Goal: Information Seeking & Learning: Learn about a topic

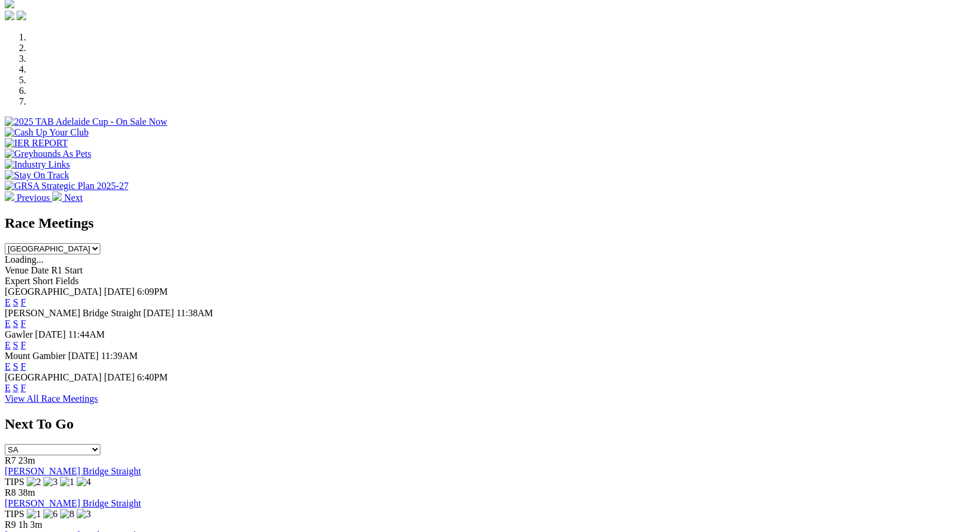
scroll to position [344, 0]
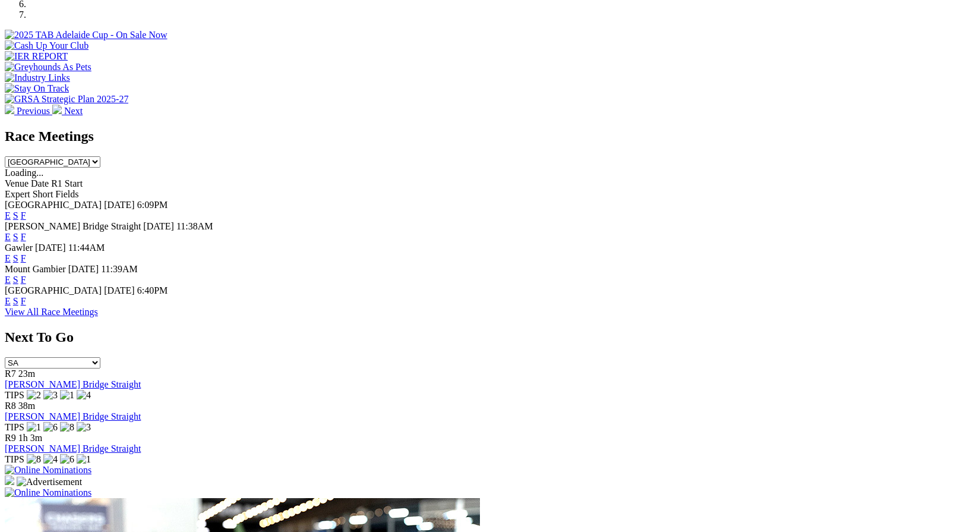
scroll to position [428, 0]
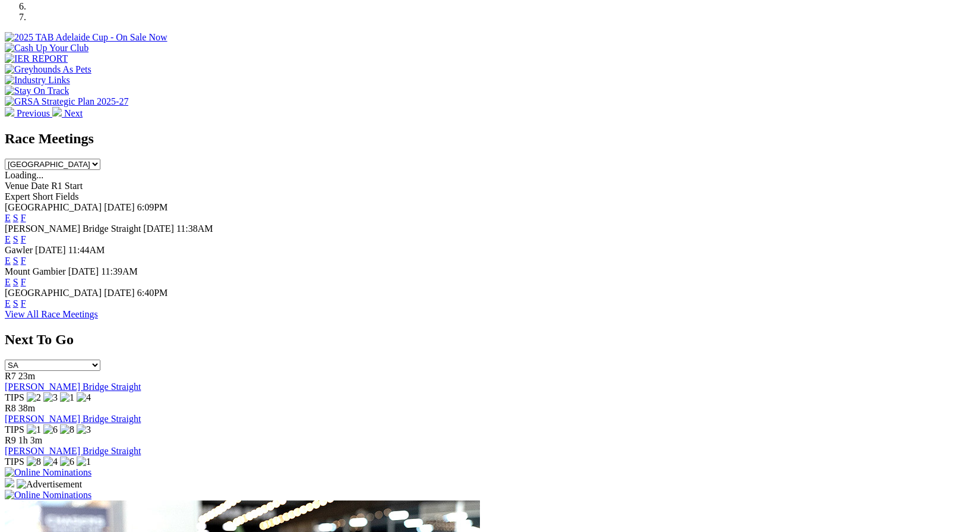
click at [26, 234] on link "F" at bounding box center [23, 239] width 5 height 10
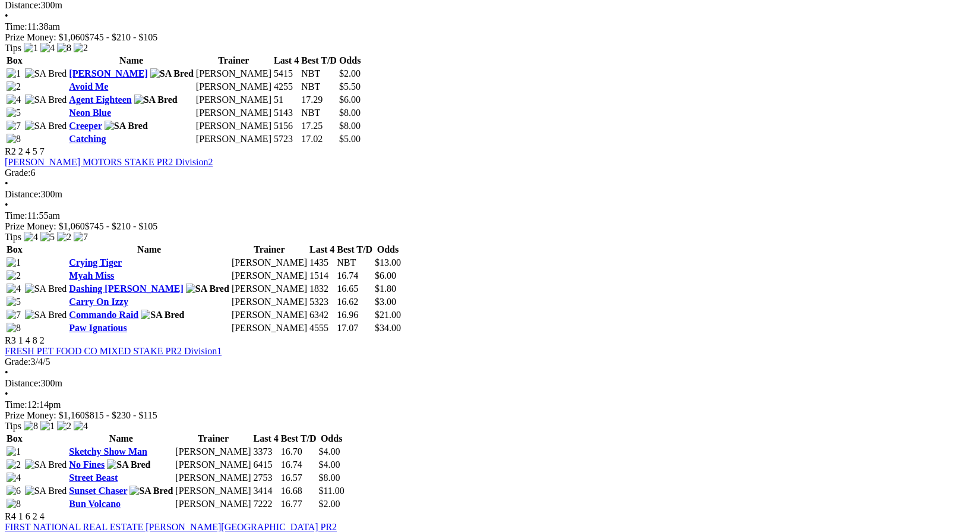
scroll to position [652, 0]
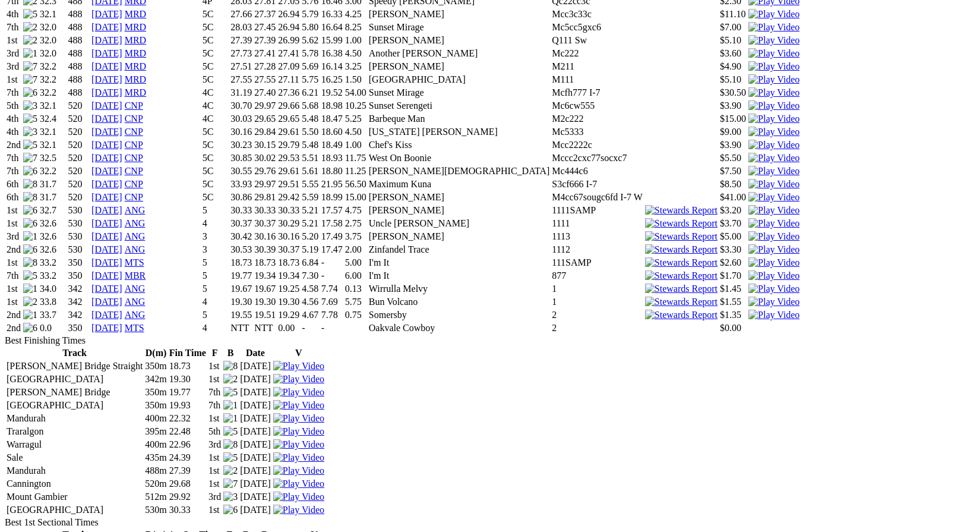
scroll to position [1214, 0]
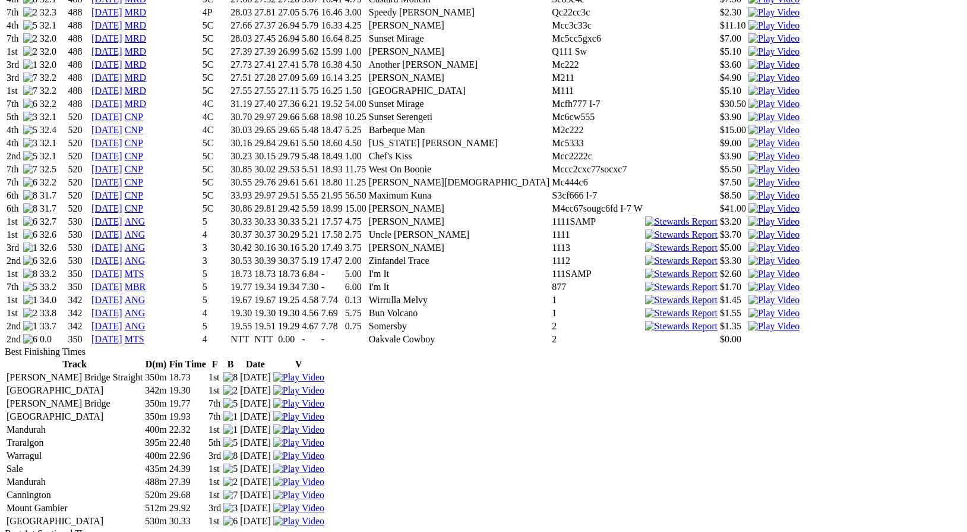
click at [122, 334] on link "12 Aug 25" at bounding box center [106, 339] width 31 height 10
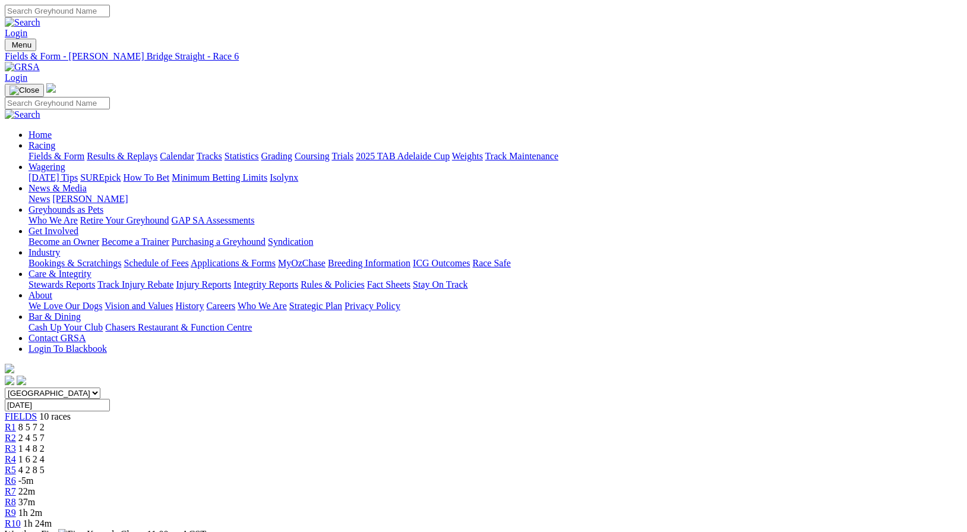
click at [91, 268] on link "Care & Integrity" at bounding box center [60, 273] width 63 height 10
click at [298, 279] on link "Integrity Reports" at bounding box center [265, 284] width 65 height 10
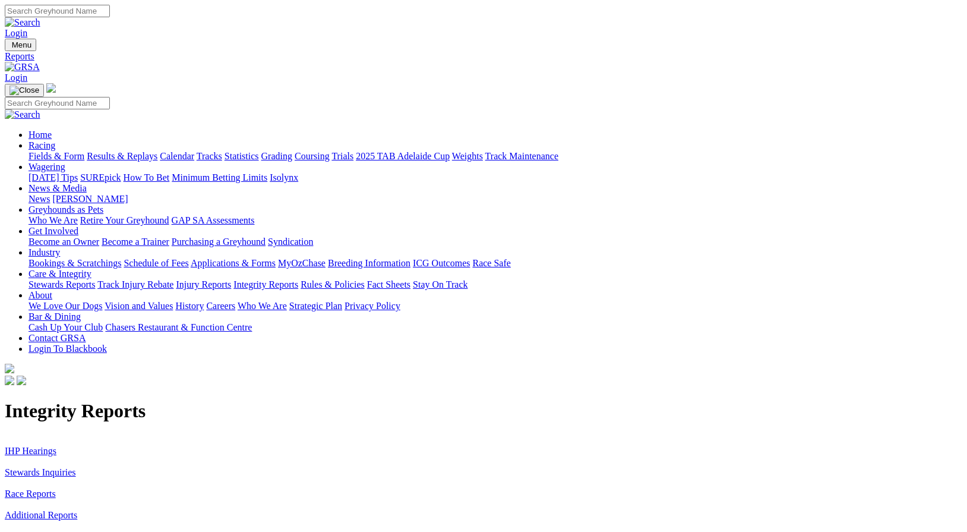
click at [76, 467] on link "Stewards Inquiries" at bounding box center [40, 472] width 71 height 10
click at [56, 445] on link "IHP Hearings" at bounding box center [31, 450] width 52 height 10
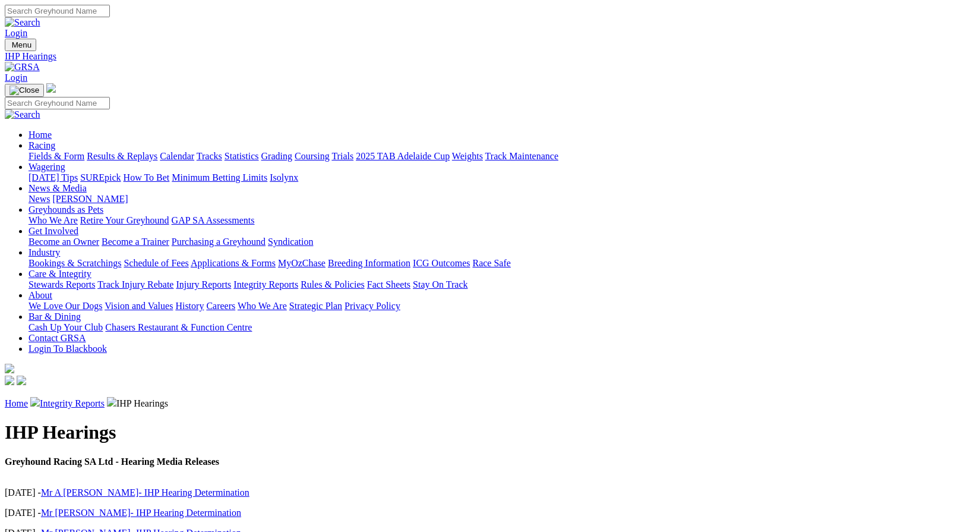
click at [95, 279] on link "Stewards Reports" at bounding box center [62, 284] width 67 height 10
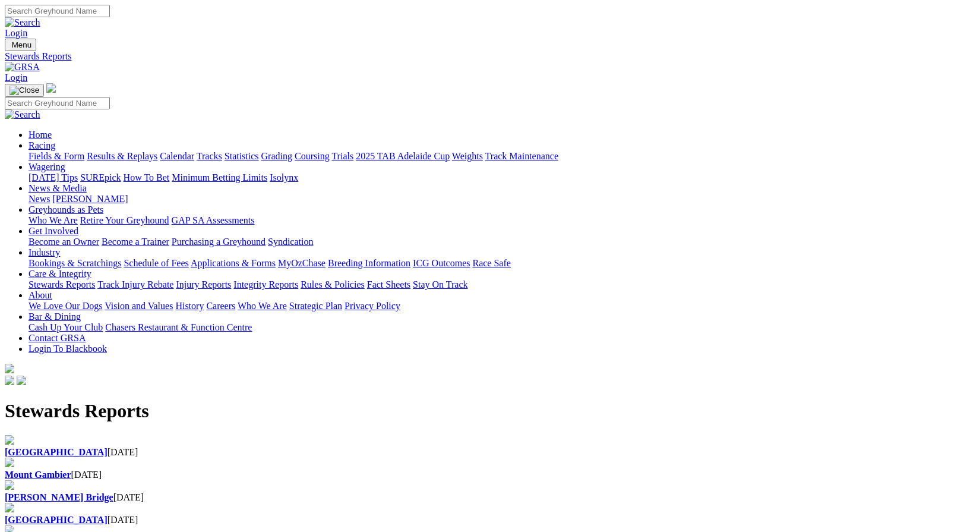
click at [107, 447] on b "[GEOGRAPHIC_DATA]" at bounding box center [56, 452] width 103 height 10
click at [71, 469] on b "Mount Gambier" at bounding box center [38, 474] width 67 height 10
click at [470, 492] on div "[PERSON_NAME] Bridge [DATE]" at bounding box center [483, 497] width 957 height 11
click at [624, 514] on div "Angle Park 08 Aug 2025" at bounding box center [483, 519] width 957 height 11
click at [50, 194] on link "News" at bounding box center [39, 199] width 21 height 10
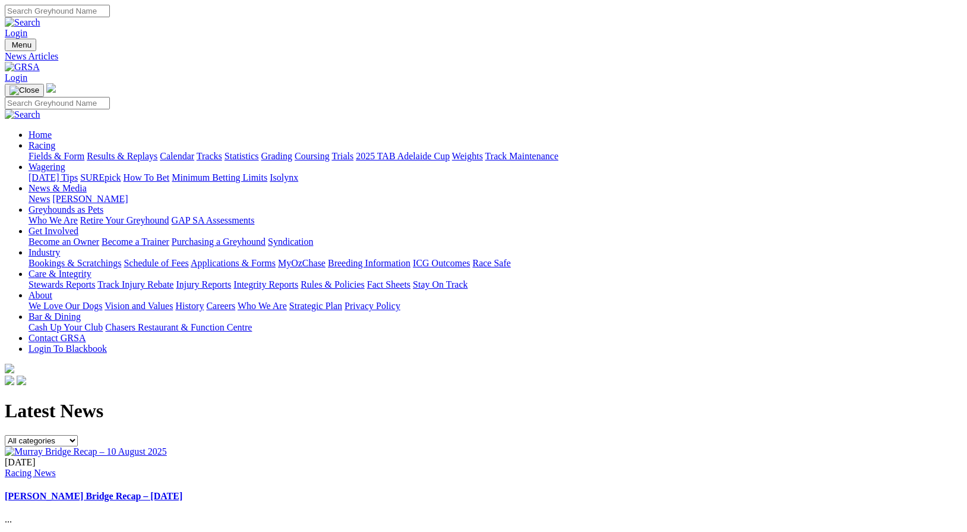
click at [128, 194] on link "[PERSON_NAME]" at bounding box center [89, 199] width 75 height 10
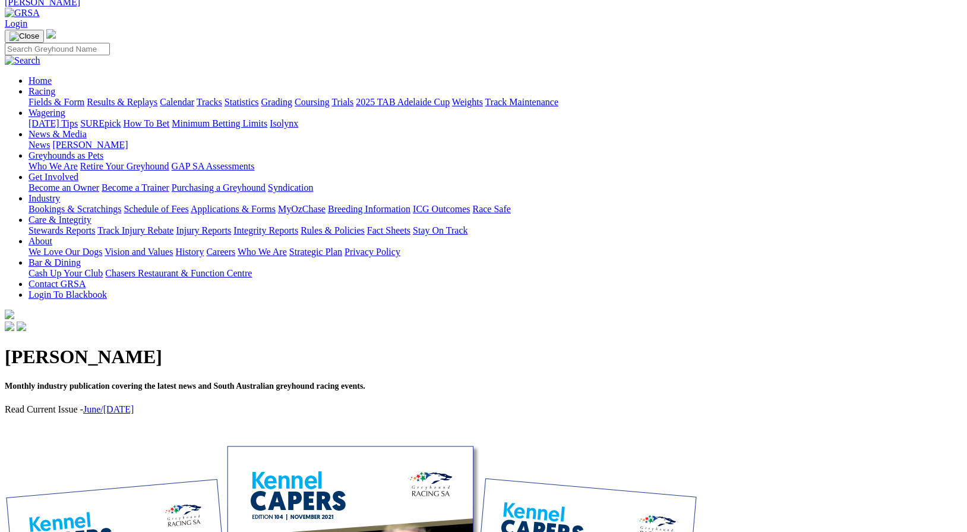
scroll to position [65, 0]
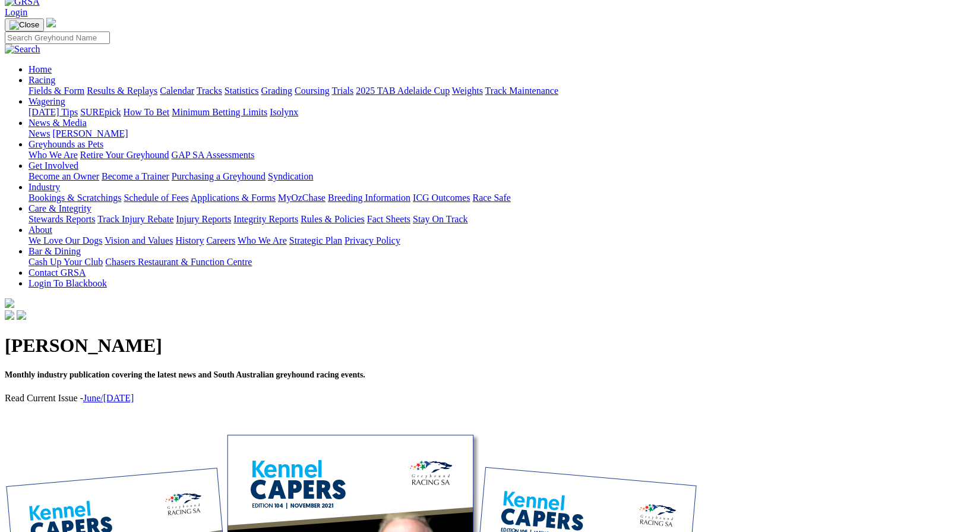
click at [134, 393] on link "June/July 2025" at bounding box center [108, 398] width 50 height 10
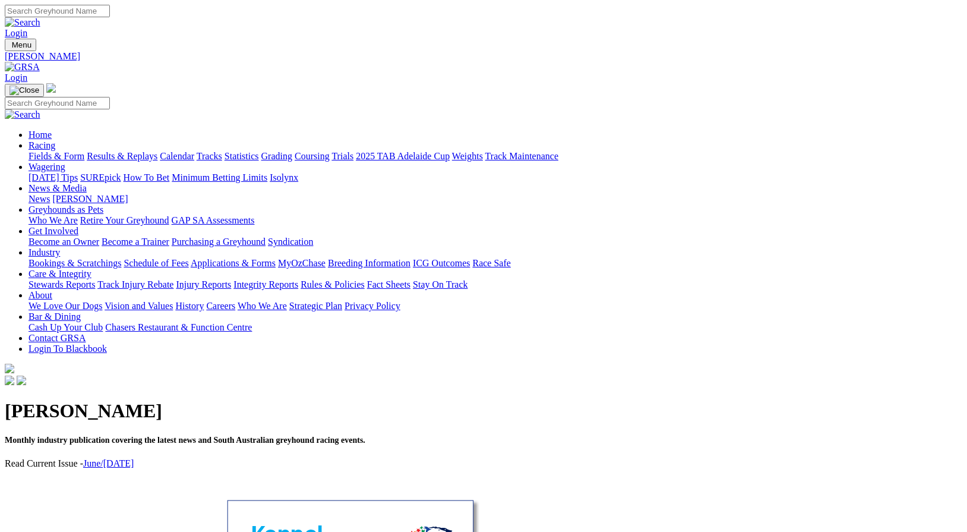
scroll to position [65, 0]
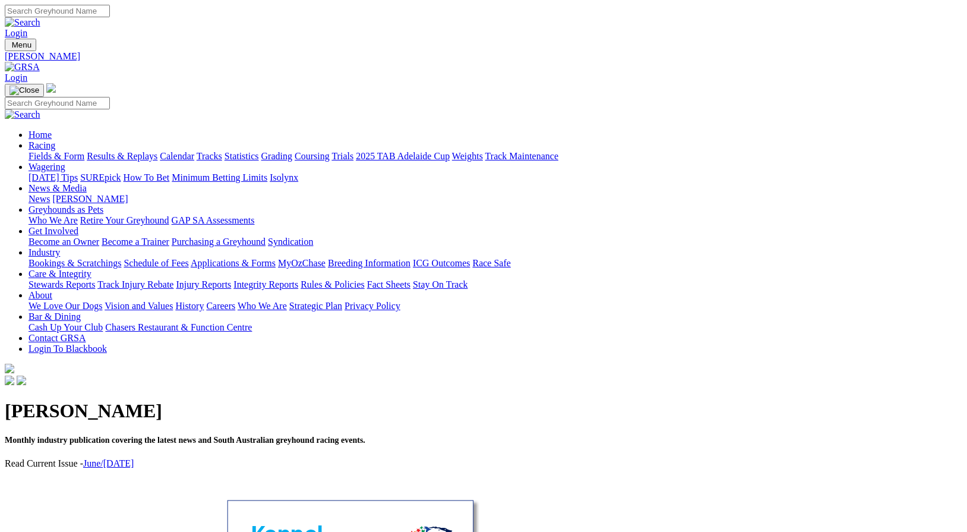
click at [134, 458] on link "June/[DATE]" at bounding box center [108, 463] width 50 height 10
click at [128, 194] on link "[PERSON_NAME]" at bounding box center [89, 199] width 75 height 10
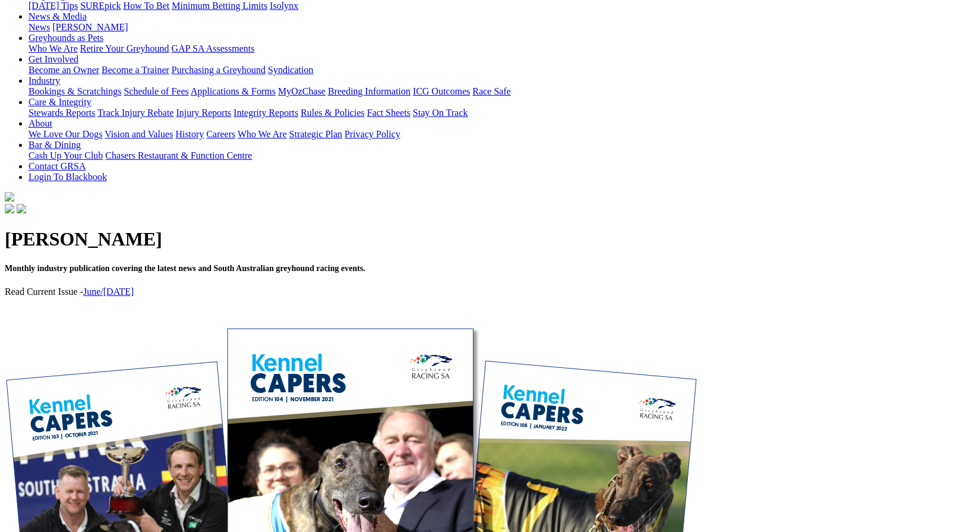
scroll to position [184, 0]
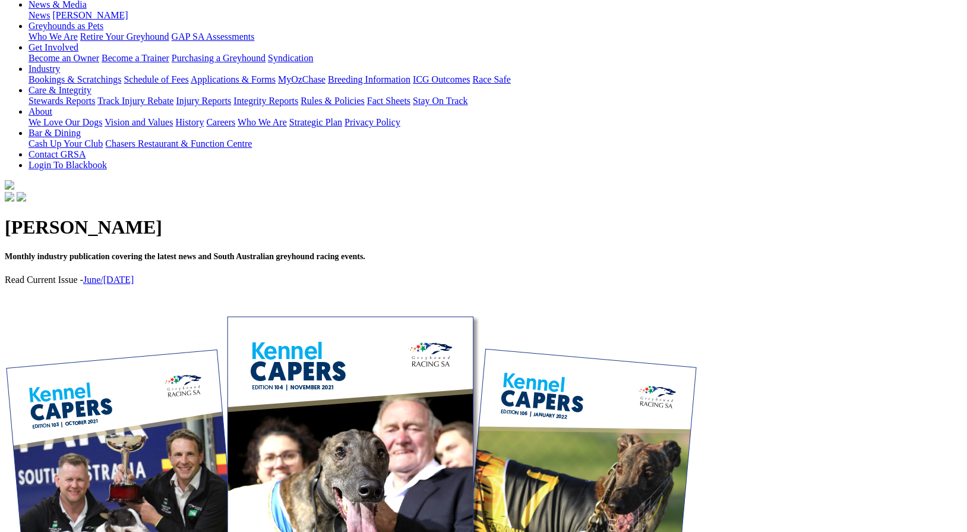
click at [134, 274] on link "June/[DATE]" at bounding box center [108, 279] width 50 height 10
